Goal: Task Accomplishment & Management: Manage account settings

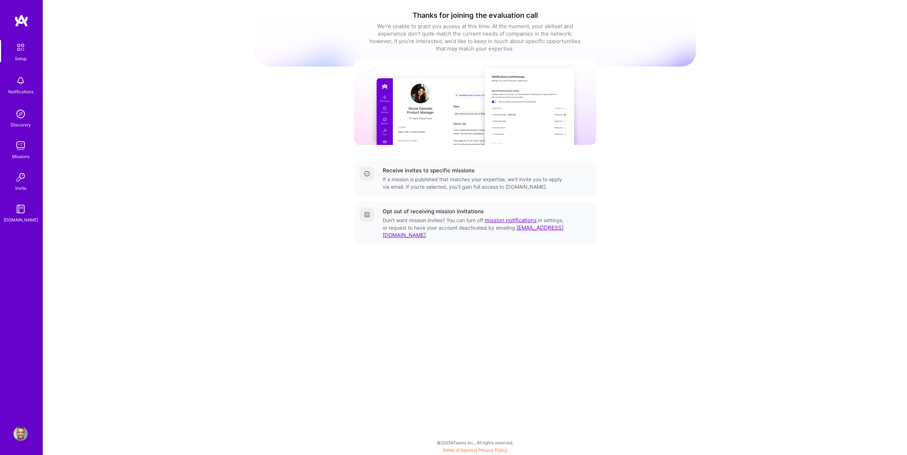
click at [32, 128] on link "Discovery" at bounding box center [21, 118] width 44 height 22
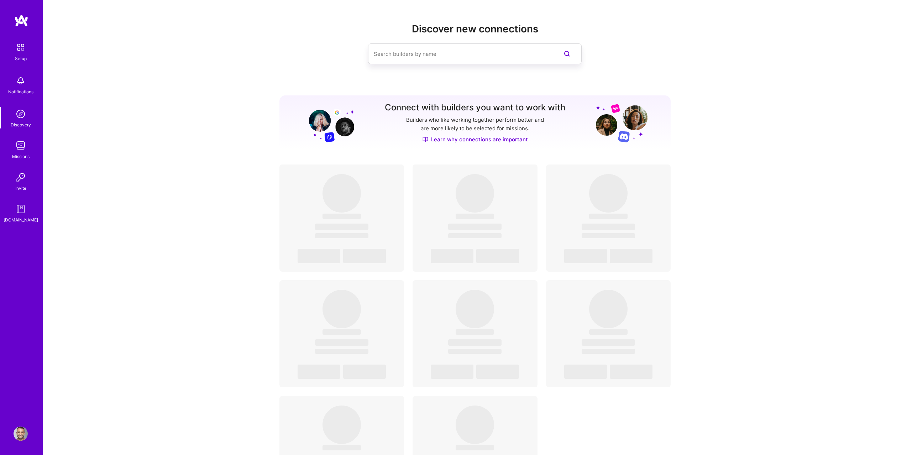
click at [30, 149] on link "Missions" at bounding box center [21, 149] width 44 height 22
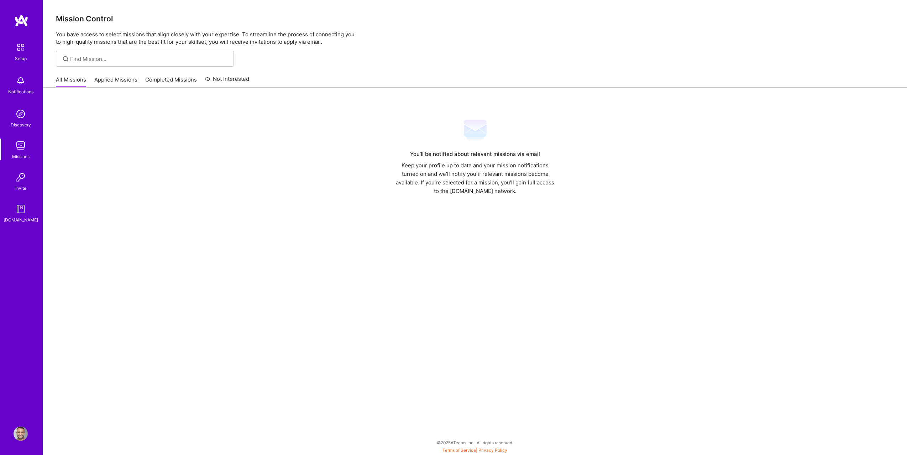
click at [106, 80] on link "Applied Missions" at bounding box center [115, 82] width 43 height 12
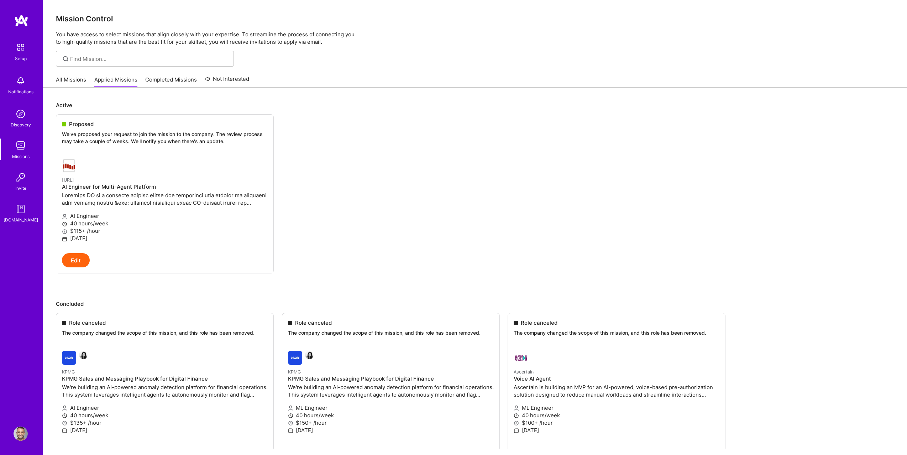
click at [70, 81] on link "All Missions" at bounding box center [71, 82] width 30 height 12
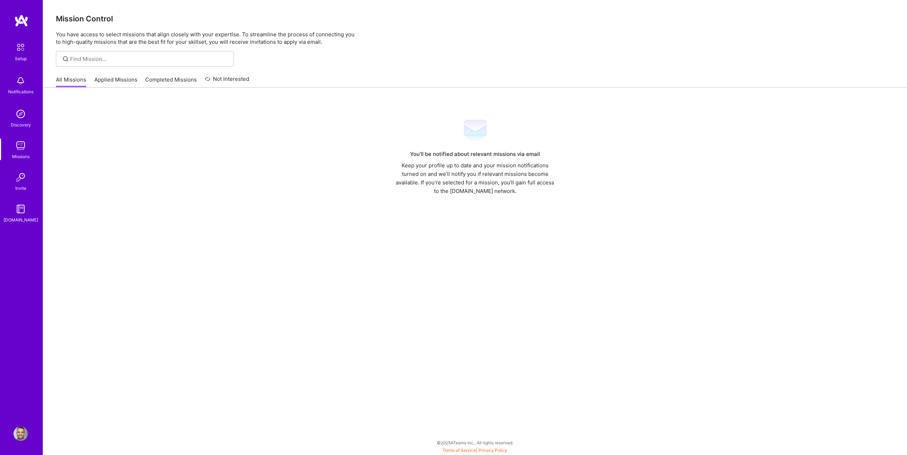
click at [111, 80] on link "Applied Missions" at bounding box center [115, 82] width 43 height 12
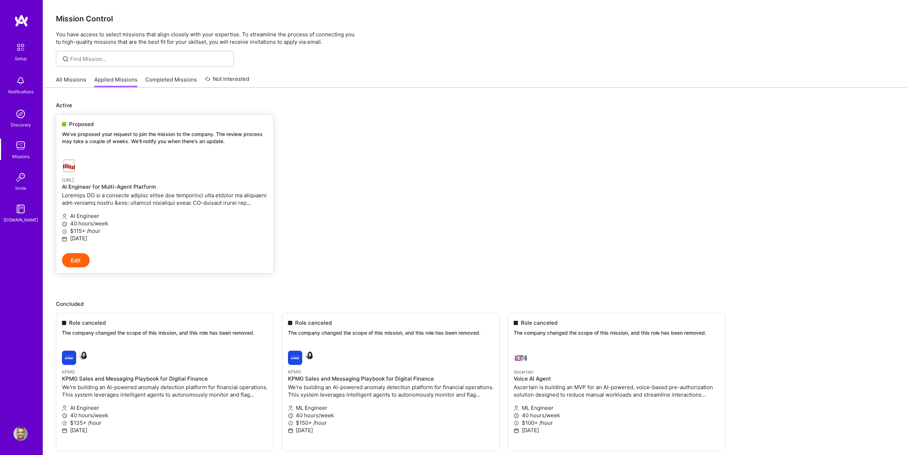
click at [98, 150] on div "Proposed We've proposed your request to join the mission to the company. The re…" at bounding box center [164, 134] width 217 height 38
click at [332, 145] on ul "Proposed We've proposed your request to join the mission to the company. The re…" at bounding box center [475, 204] width 838 height 180
click at [149, 77] on link "Completed Missions" at bounding box center [171, 82] width 52 height 12
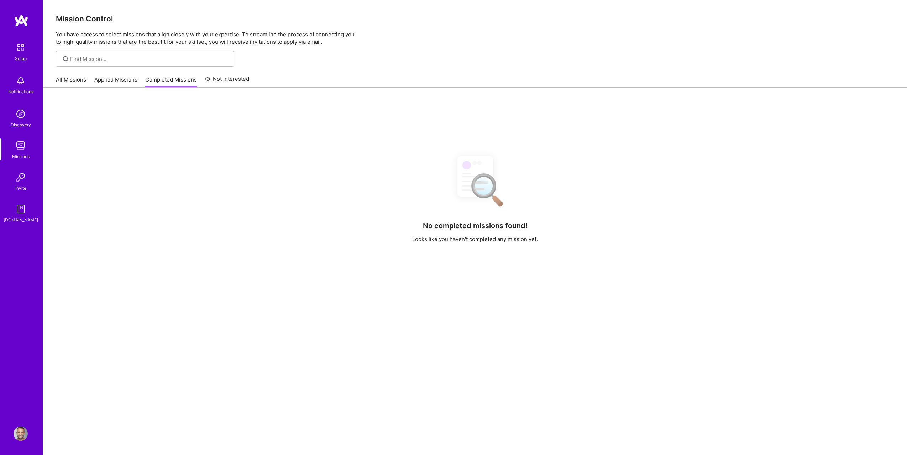
click at [115, 78] on link "Applied Missions" at bounding box center [115, 82] width 43 height 12
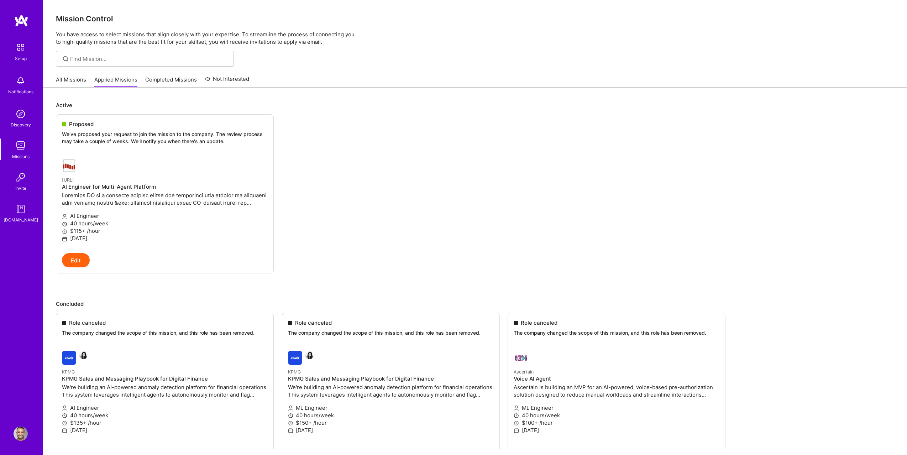
click at [73, 79] on link "All Missions" at bounding box center [71, 82] width 30 height 12
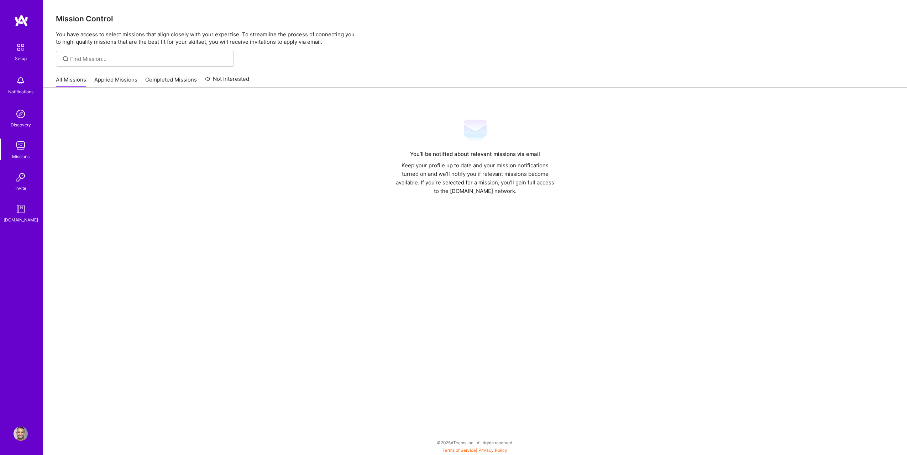
click at [118, 79] on link "Applied Missions" at bounding box center [115, 82] width 43 height 12
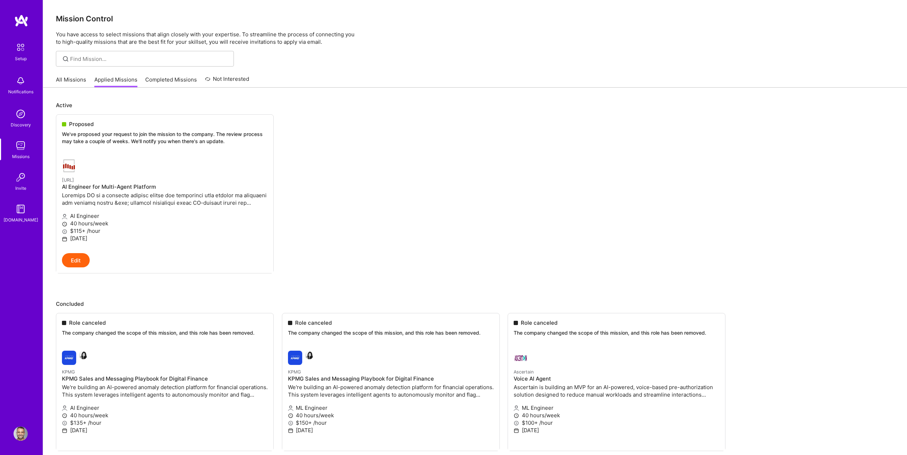
click at [12, 87] on div "Notifications" at bounding box center [21, 84] width 44 height 25
click at [22, 111] on img at bounding box center [21, 114] width 14 height 14
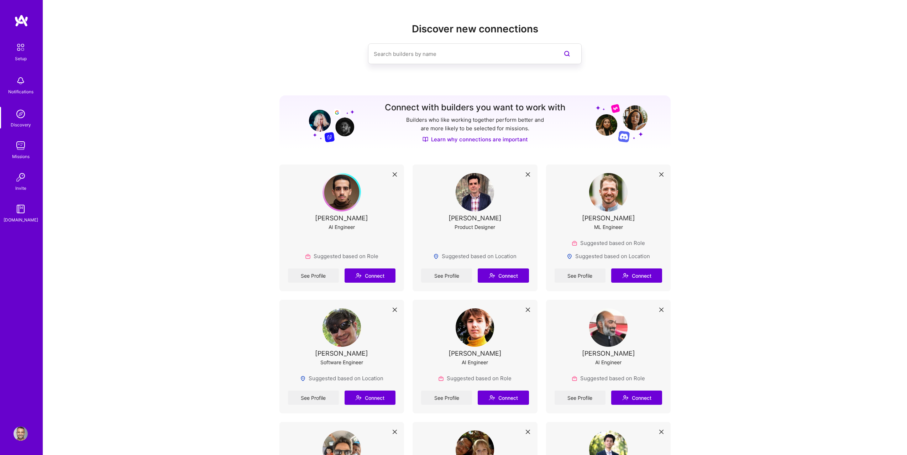
click at [26, 143] on img at bounding box center [21, 145] width 14 height 14
